Goal: Task Accomplishment & Management: Use online tool/utility

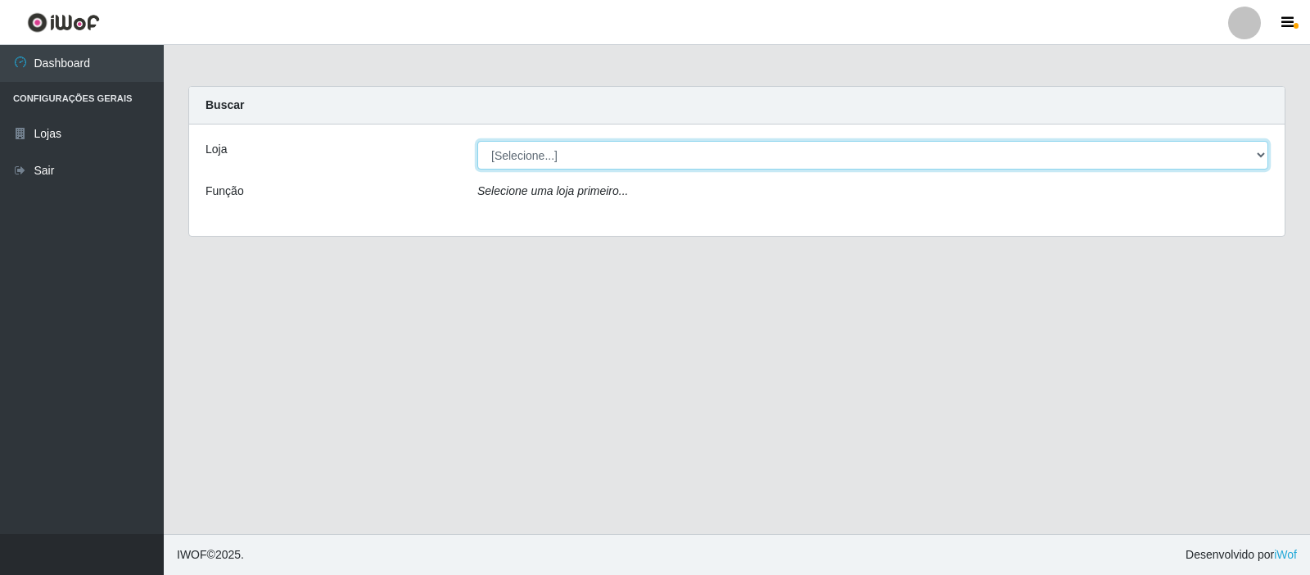
click at [776, 155] on select "[Selecione...] Rede Compras Supermercados - LOJA 3" at bounding box center [872, 155] width 791 height 29
select select "162"
click at [477, 141] on select "[Selecione...] Rede Compras Supermercados - LOJA 3" at bounding box center [872, 155] width 791 height 29
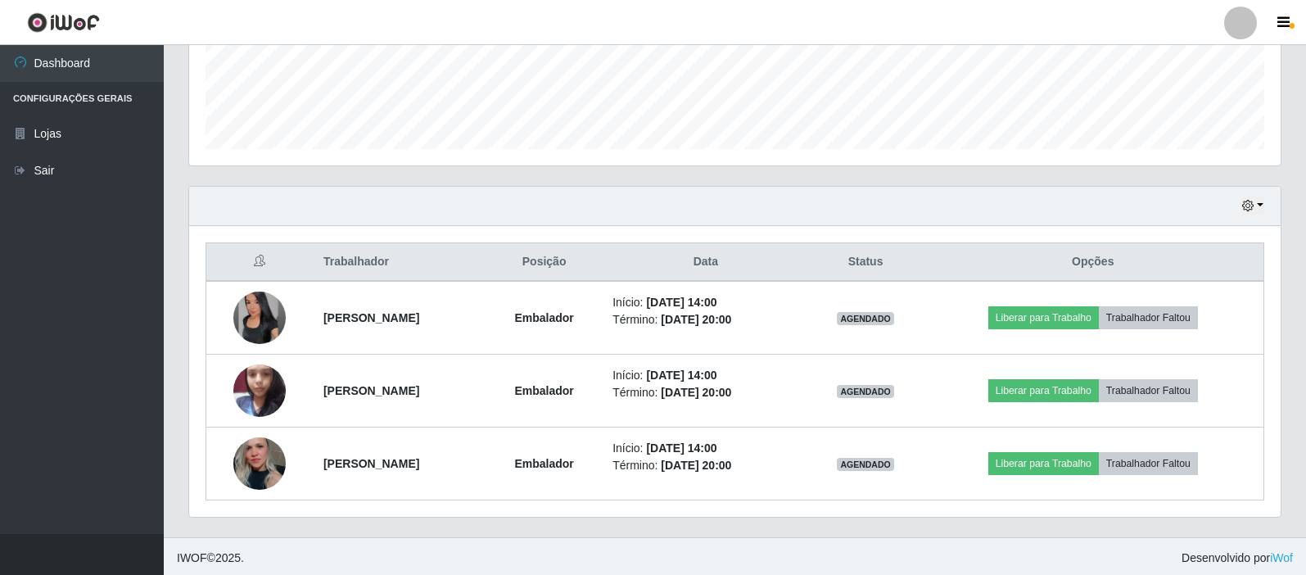
scroll to position [440, 0]
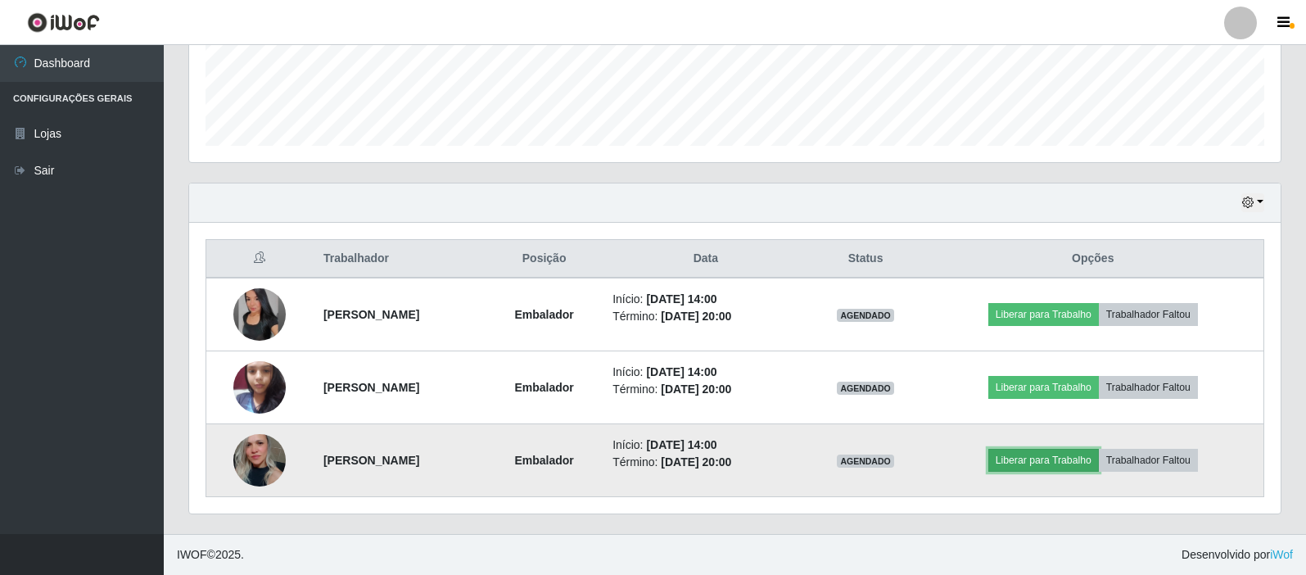
click at [1099, 462] on button "Liberar para Trabalho" at bounding box center [1043, 460] width 111 height 23
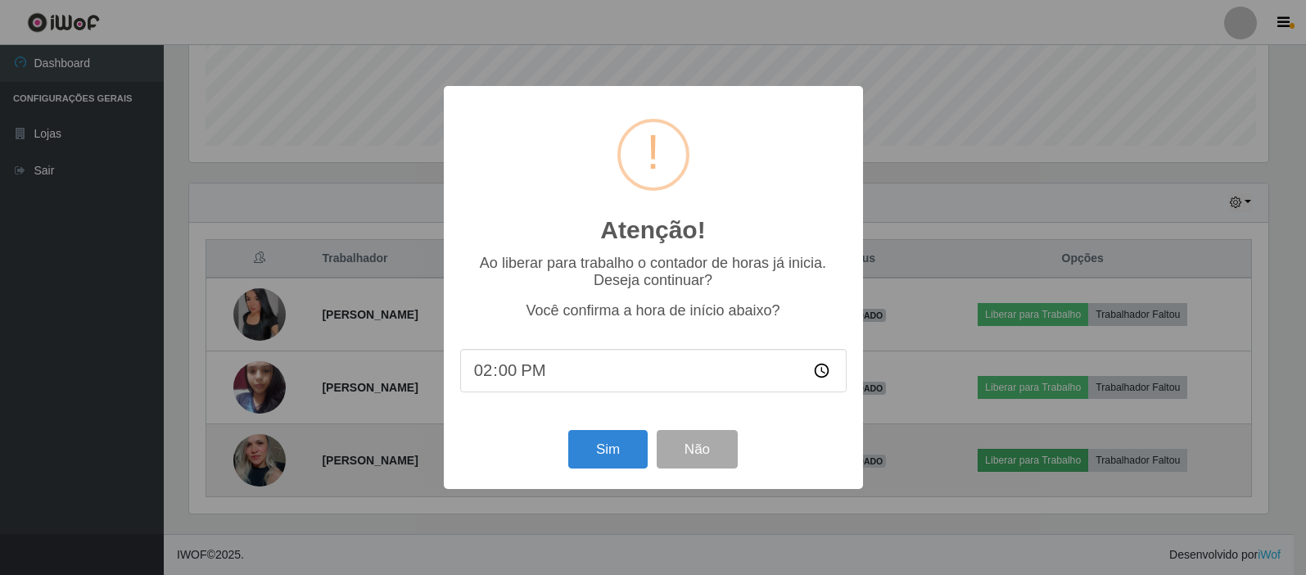
scroll to position [340, 1083]
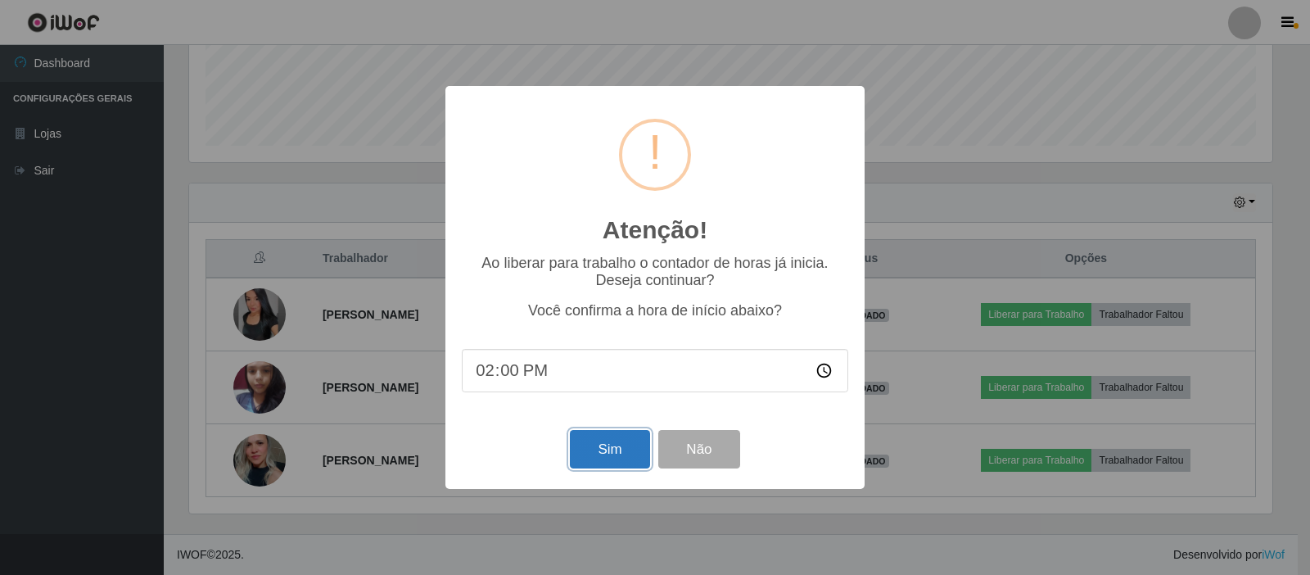
click at [599, 451] on button "Sim" at bounding box center [609, 449] width 79 height 38
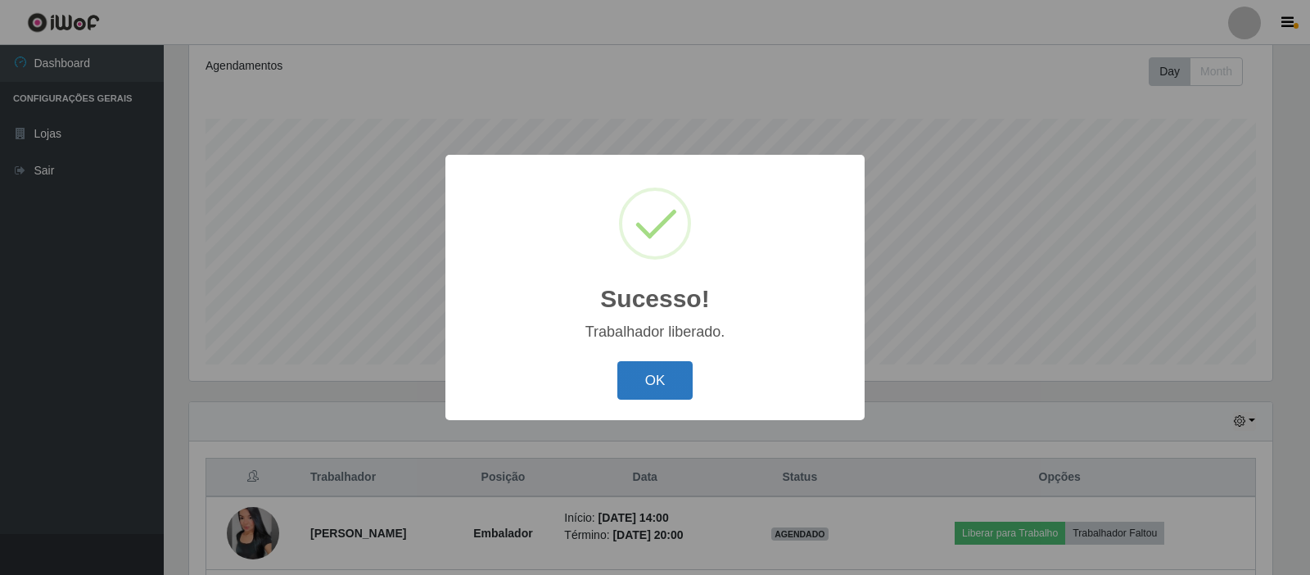
click at [620, 388] on button "OK" at bounding box center [655, 380] width 76 height 38
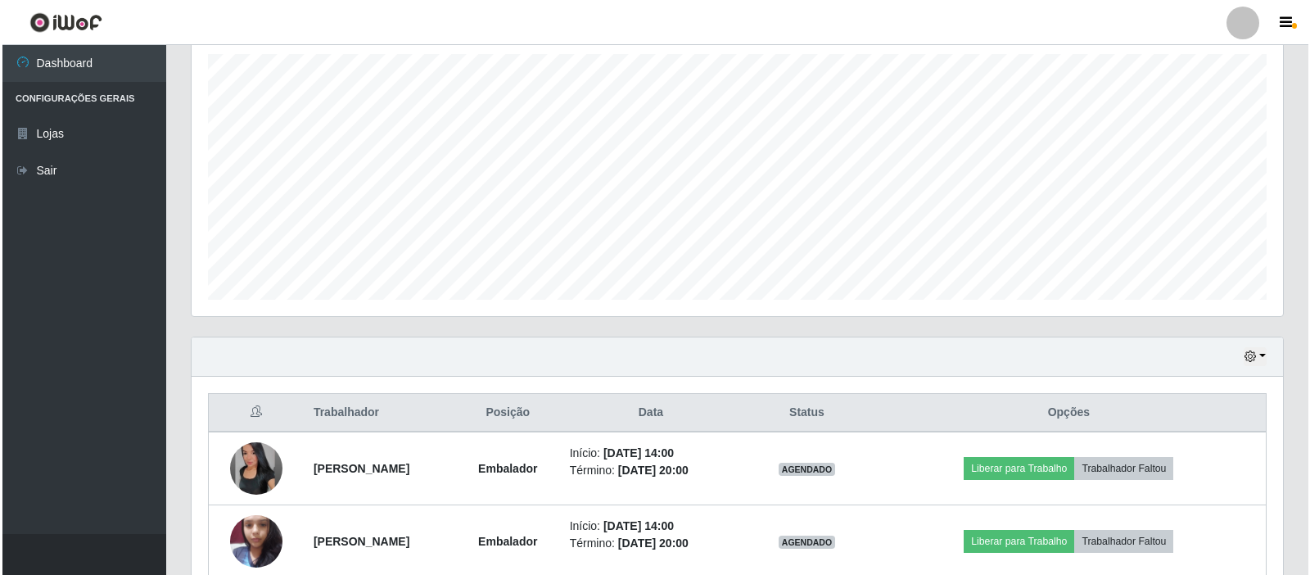
scroll to position [440, 0]
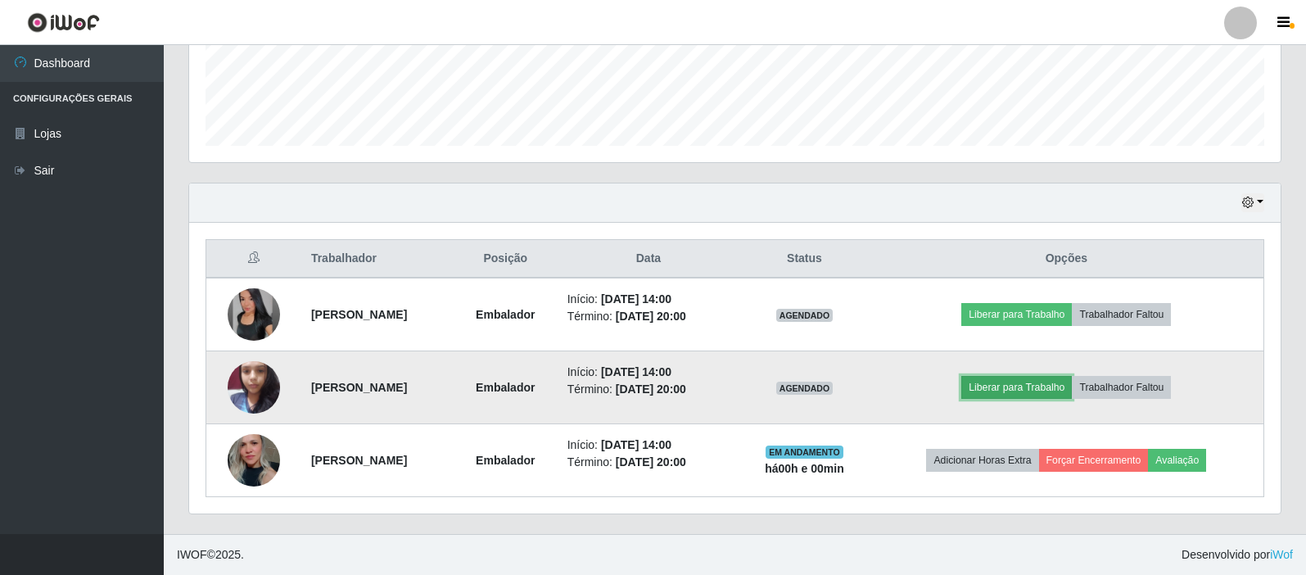
click at [1027, 379] on button "Liberar para Trabalho" at bounding box center [1016, 387] width 111 height 23
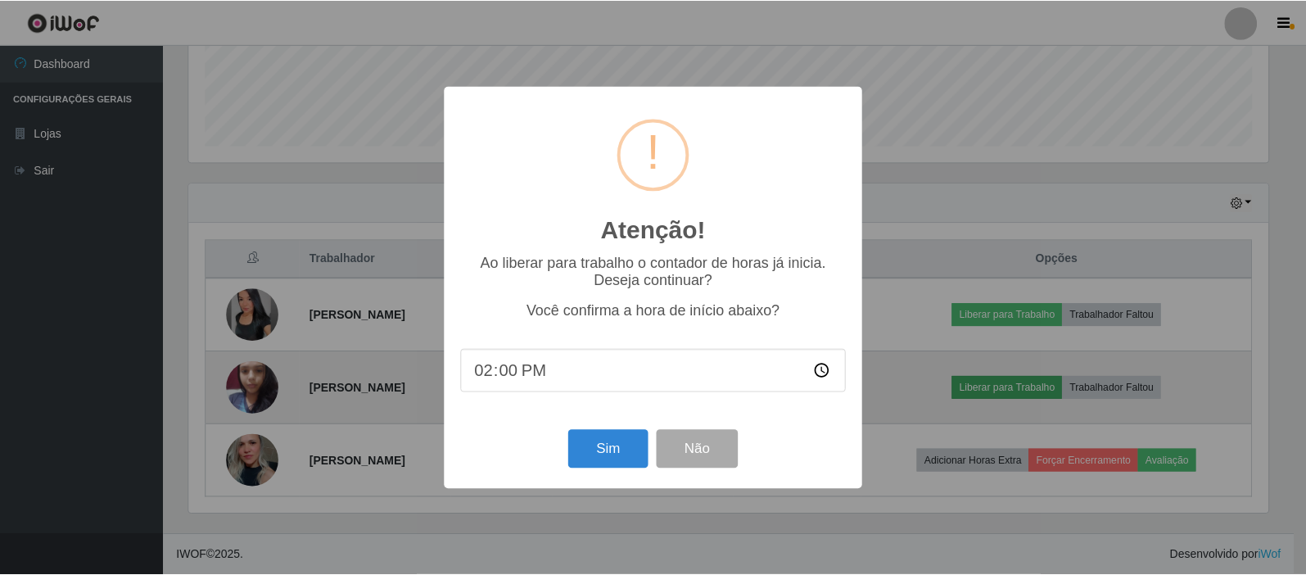
scroll to position [340, 1083]
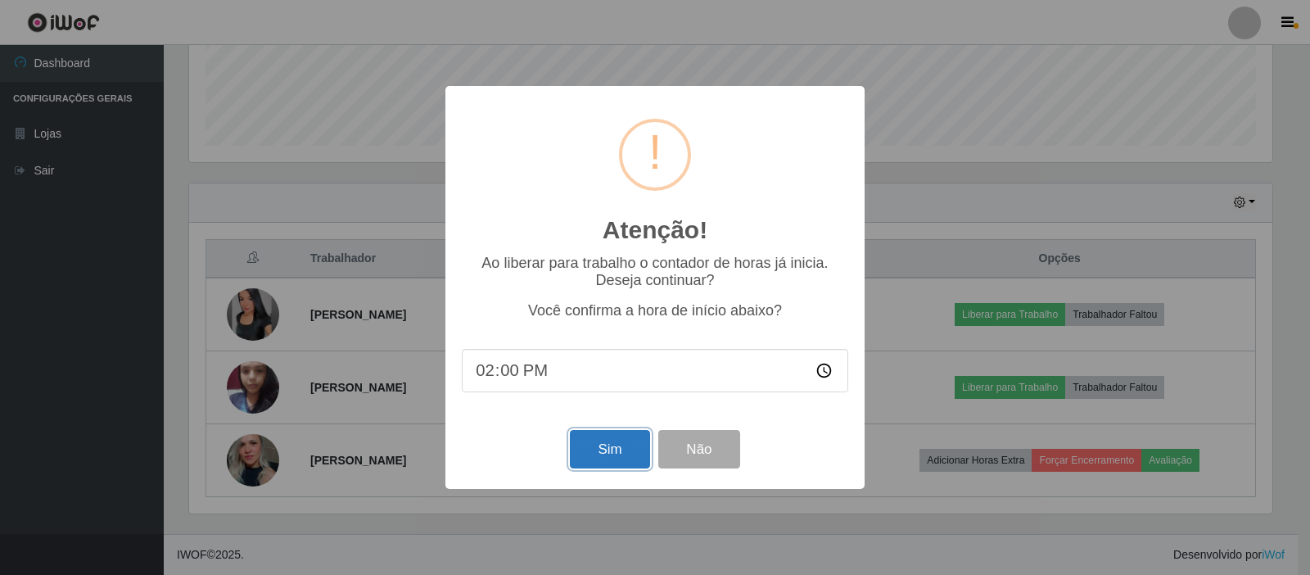
click at [602, 454] on button "Sim" at bounding box center [609, 449] width 79 height 38
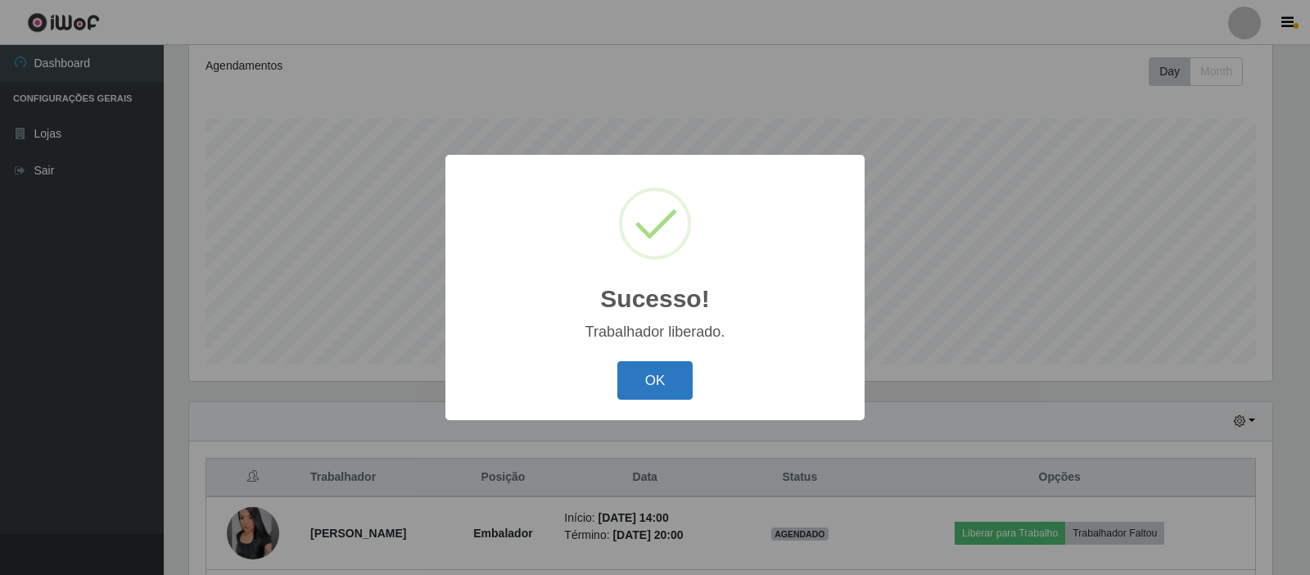
click at [657, 377] on button "OK" at bounding box center [655, 380] width 76 height 38
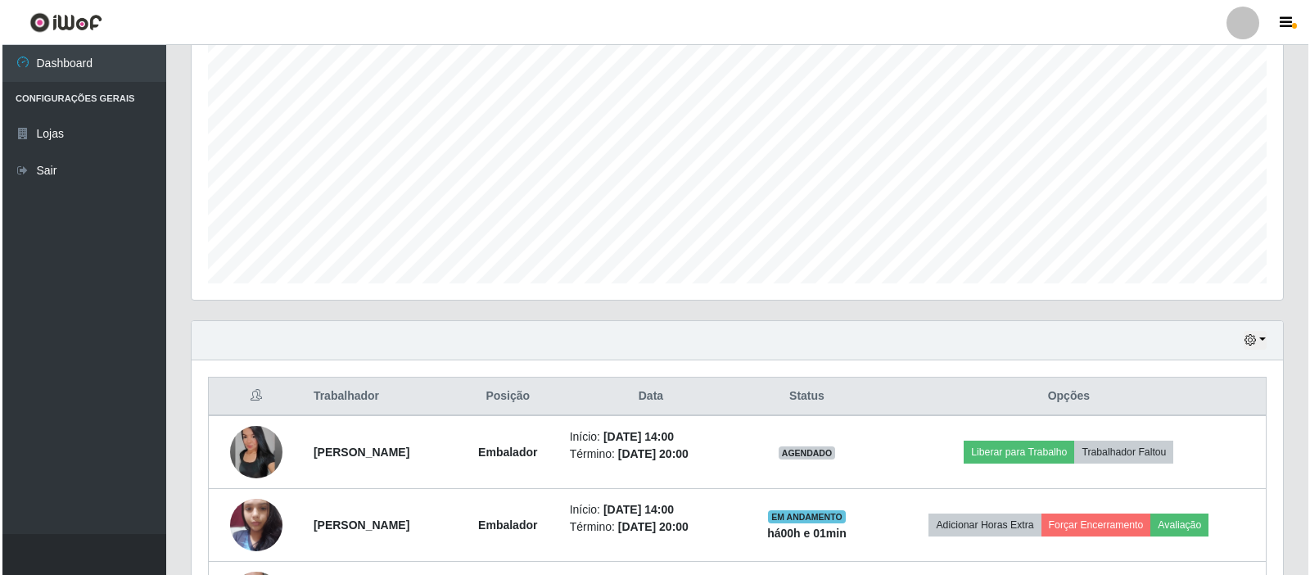
scroll to position [440, 0]
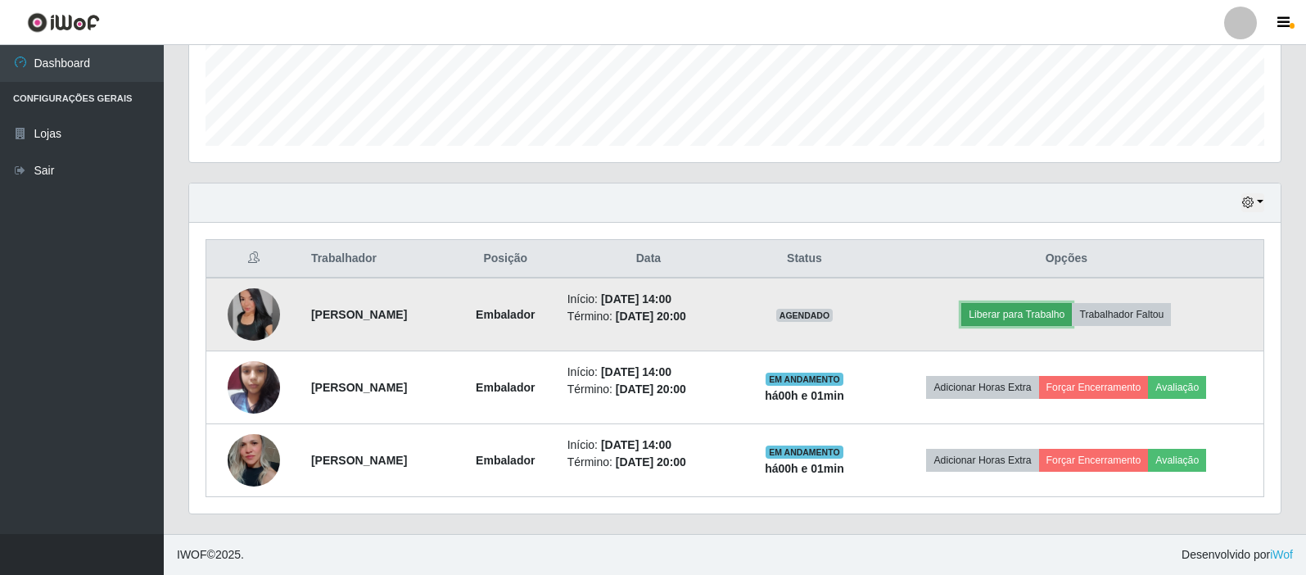
click at [1010, 317] on button "Liberar para Trabalho" at bounding box center [1016, 314] width 111 height 23
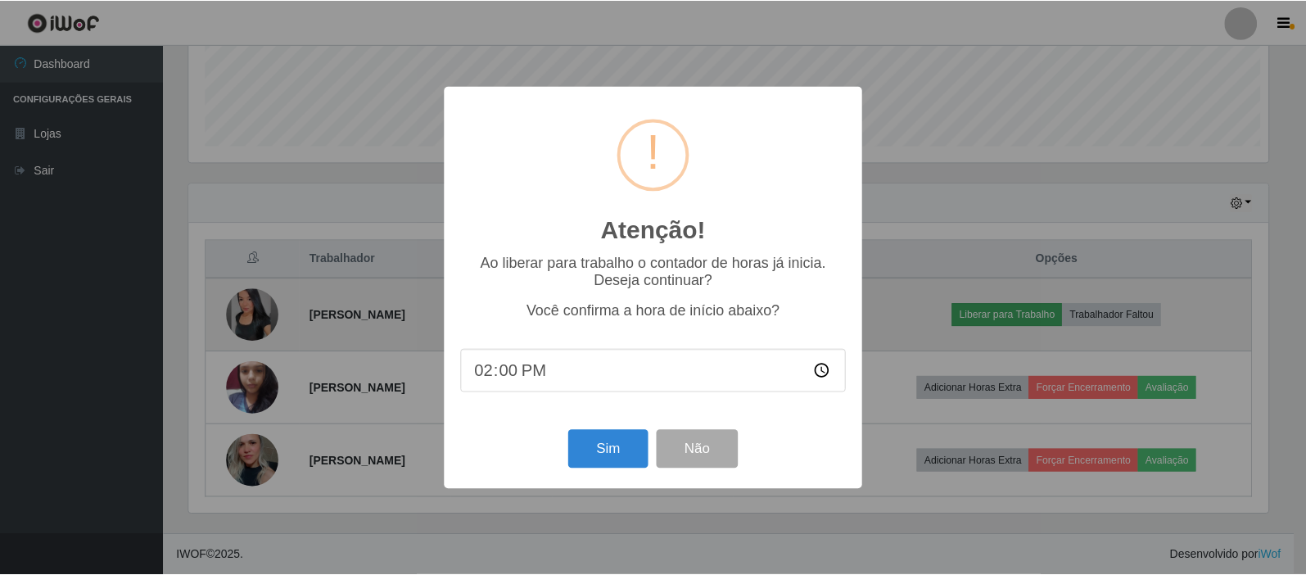
scroll to position [340, 1083]
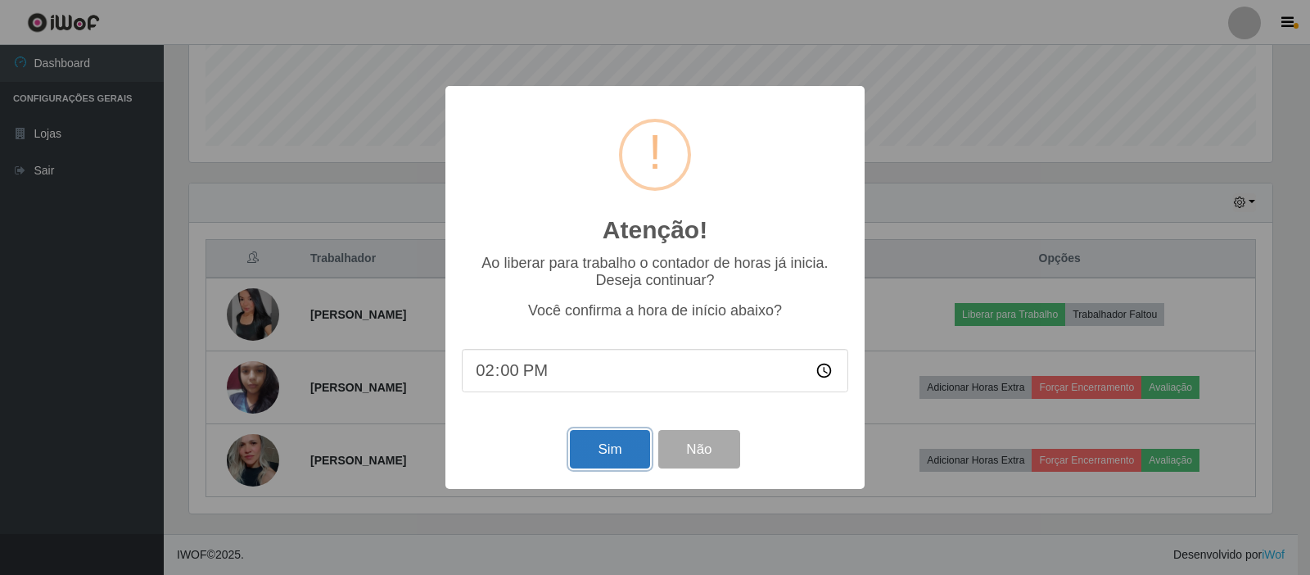
click at [599, 463] on button "Sim" at bounding box center [609, 449] width 79 height 38
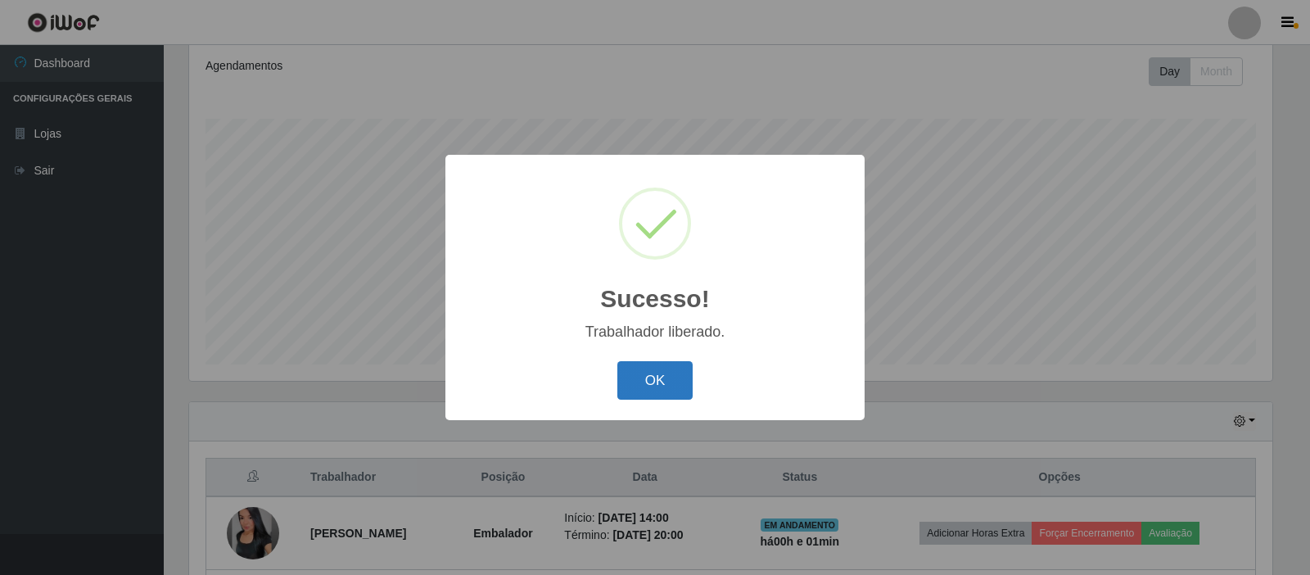
click at [626, 391] on button "OK" at bounding box center [655, 380] width 76 height 38
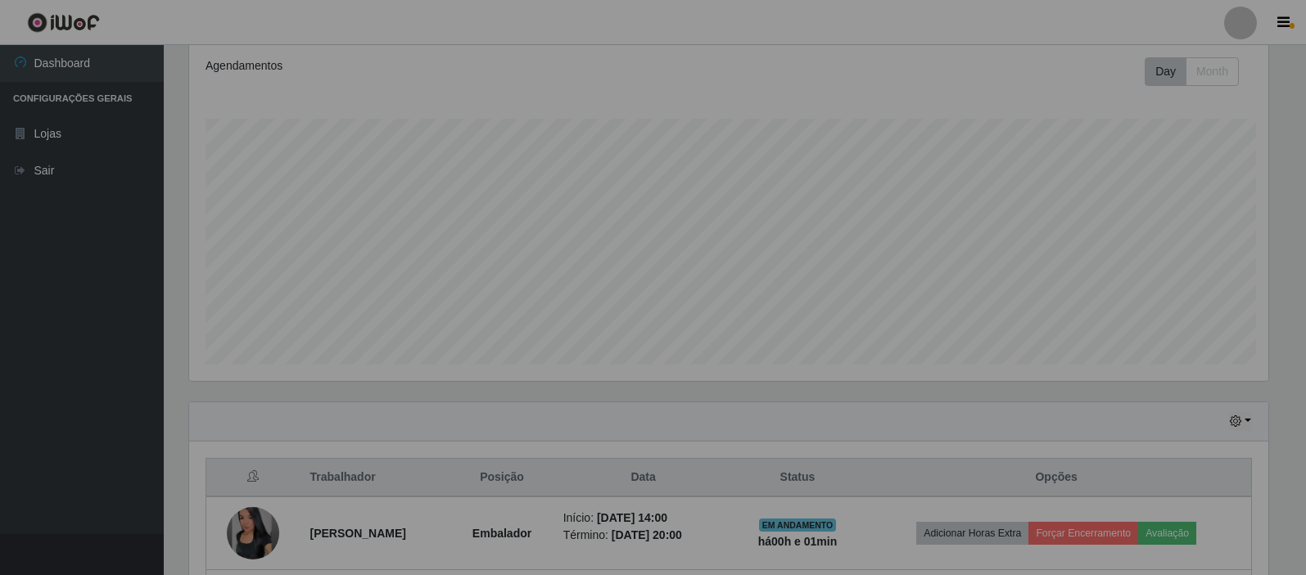
scroll to position [340, 1091]
